Goal: Information Seeking & Learning: Learn about a topic

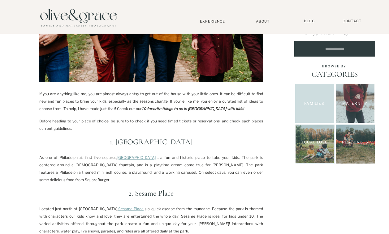
scroll to position [158, 0]
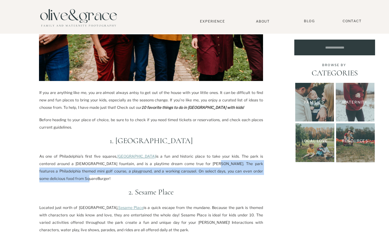
drag, startPoint x: 175, startPoint y: 164, endPoint x: 250, endPoint y: 171, distance: 74.7
click at [250, 171] on p "As one of Philadelphia’s first five squares, [GEOGRAPHIC_DATA] is a fun and his…" at bounding box center [151, 168] width 224 height 30
copy p "The park features a Philadelphia themed mini golf course, a playground, and a w…"
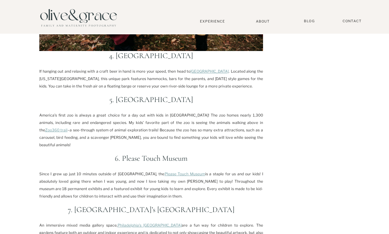
scroll to position [555, 0]
drag, startPoint x: 230, startPoint y: 78, endPoint x: 186, endPoint y: 64, distance: 46.4
click at [186, 68] on p "If hanging out and relaxing with a craft beer in hand is more your speed, then …" at bounding box center [151, 79] width 224 height 22
copy p "[GEOGRAPHIC_DATA] . Located along the [US_STATE][GEOGRAPHIC_DATA], this unique …"
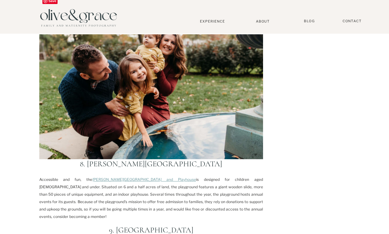
scroll to position [802, 0]
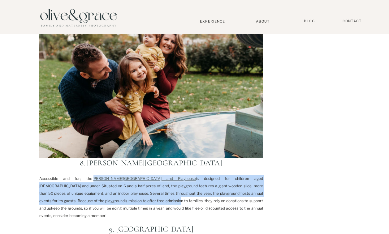
drag, startPoint x: 116, startPoint y: 186, endPoint x: 81, endPoint y: 163, distance: 42.5
click at [81, 175] on p "Accessible and fun, the [PERSON_NAME][GEOGRAPHIC_DATA] and Playhouse is designe…" at bounding box center [151, 197] width 224 height 45
copy p "[PERSON_NAME][GEOGRAPHIC_DATA] is designed for children aged [DEMOGRAPHIC_DATA]…"
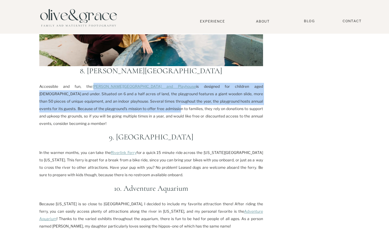
scroll to position [894, 0]
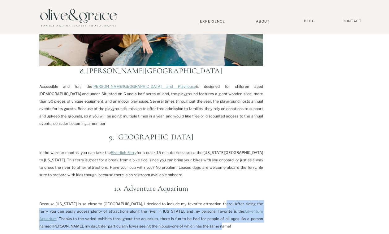
drag, startPoint x: 175, startPoint y: 204, endPoint x: 211, endPoint y: 181, distance: 42.9
click at [211, 201] on p "Because [US_STATE] is so close to [GEOGRAPHIC_DATA], I decided to include my fa…" at bounding box center [151, 216] width 224 height 30
copy p "After riding the ferry, you can easily access plenty of attractions along the r…"
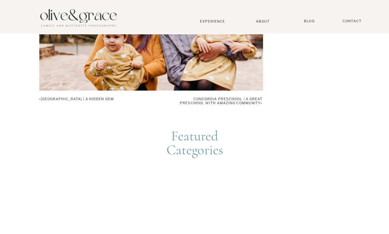
scroll to position [1299, 0]
